Goal: Transaction & Acquisition: Purchase product/service

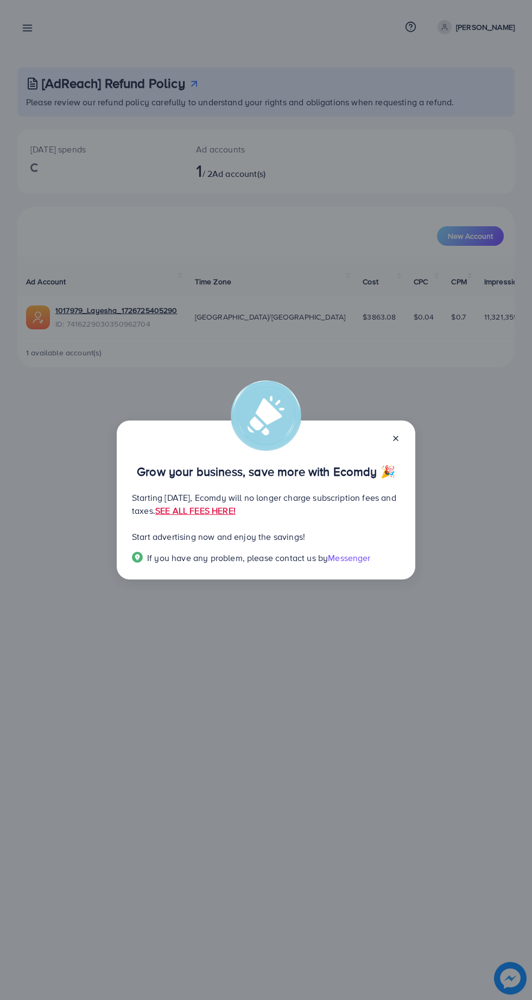
click at [398, 438] on icon at bounding box center [395, 438] width 9 height 9
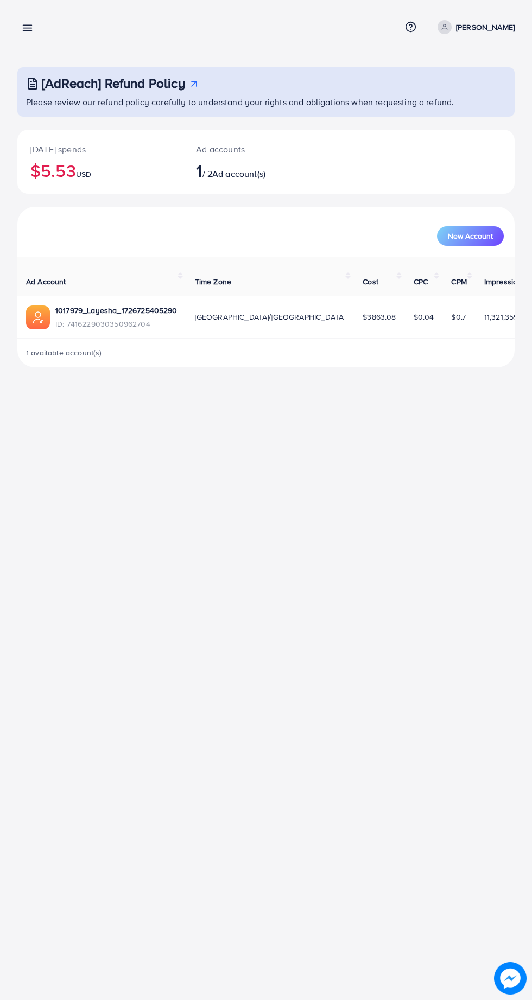
click at [27, 31] on line at bounding box center [27, 31] width 9 height 0
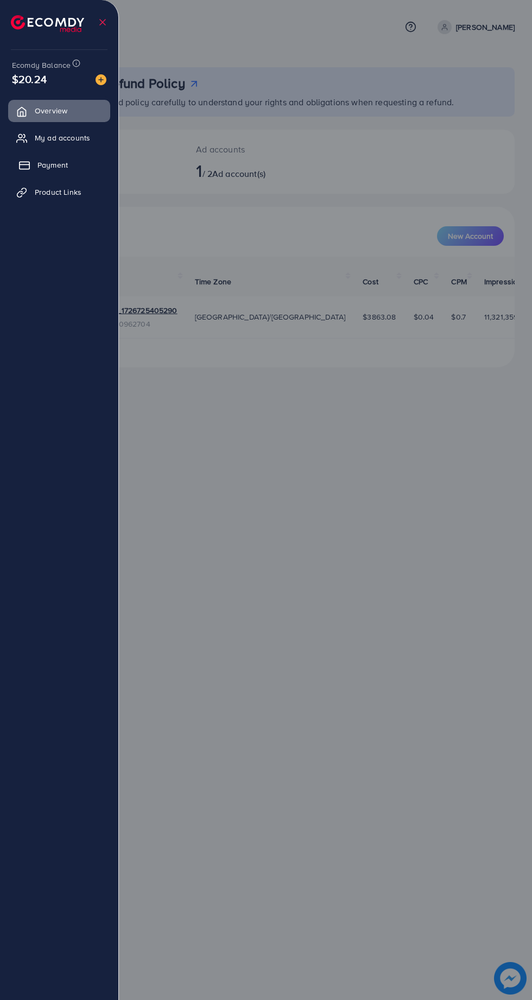
click at [37, 169] on span "Payment" at bounding box center [52, 165] width 30 height 11
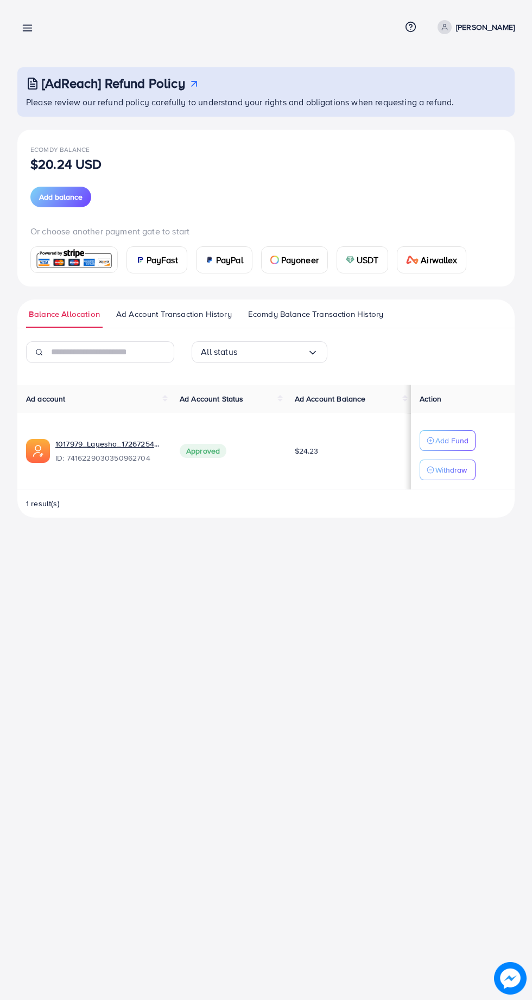
click at [143, 261] on img at bounding box center [140, 260] width 9 height 9
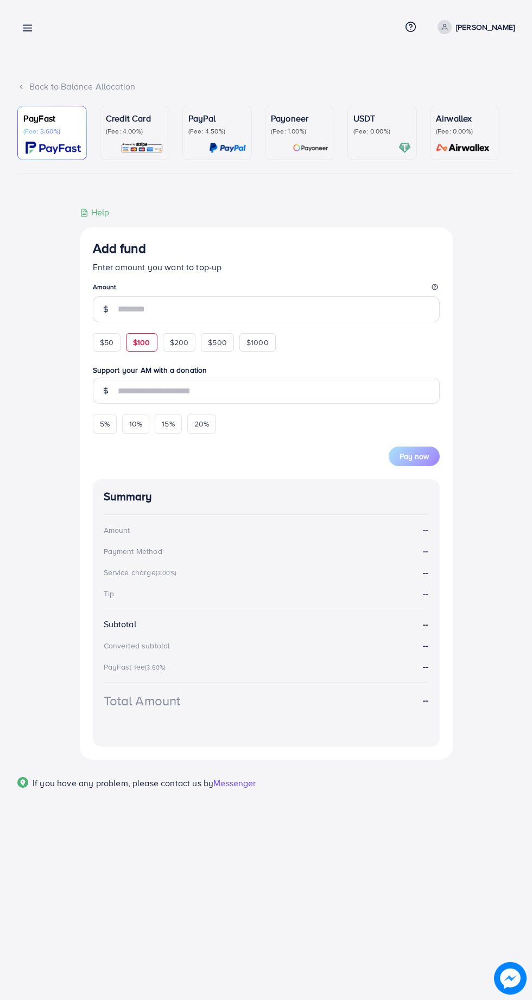
click at [141, 346] on span "$100" at bounding box center [141, 342] width 17 height 11
type input "***"
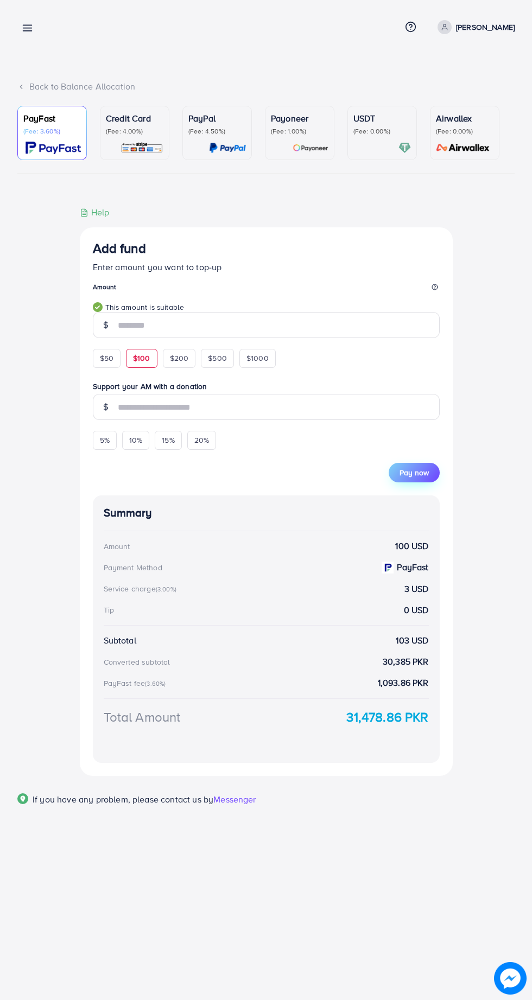
click at [429, 482] on button "Pay now" at bounding box center [414, 473] width 51 height 20
